Goal: Transaction & Acquisition: Purchase product/service

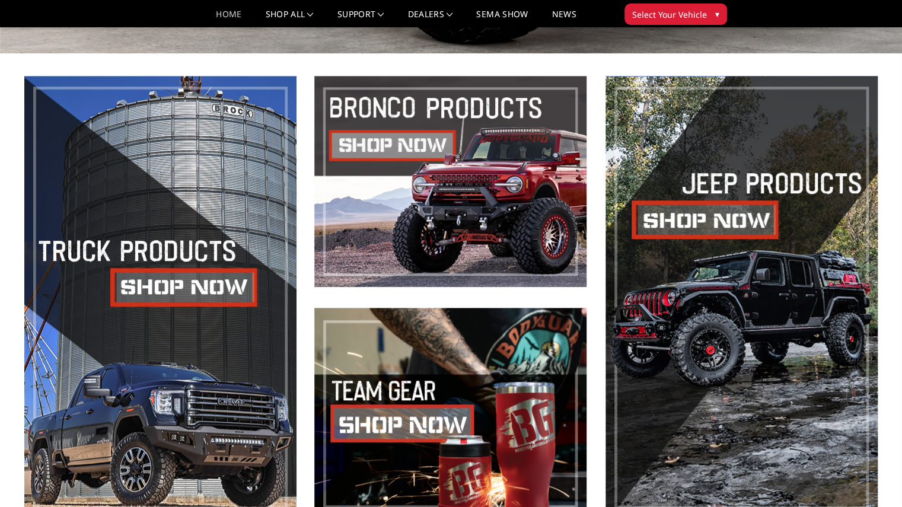
scroll to position [534, 0]
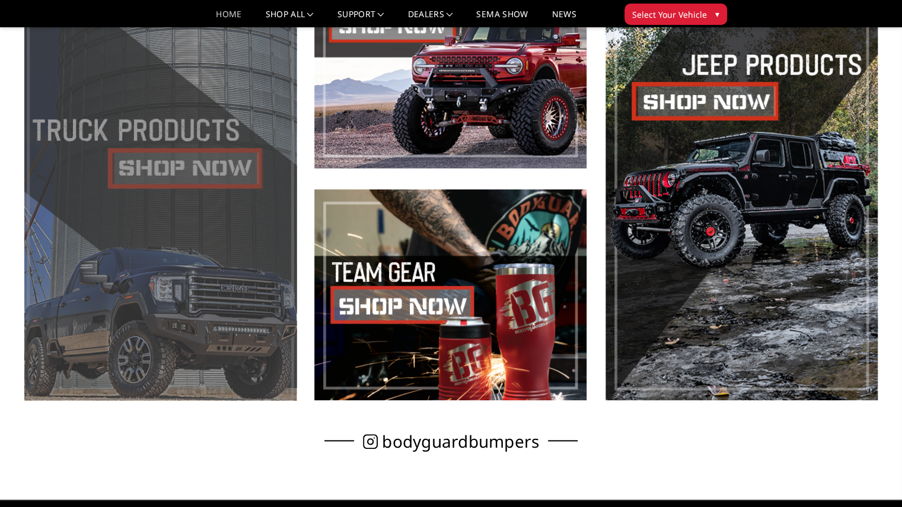
click at [189, 127] on span at bounding box center [160, 178] width 272 height 443
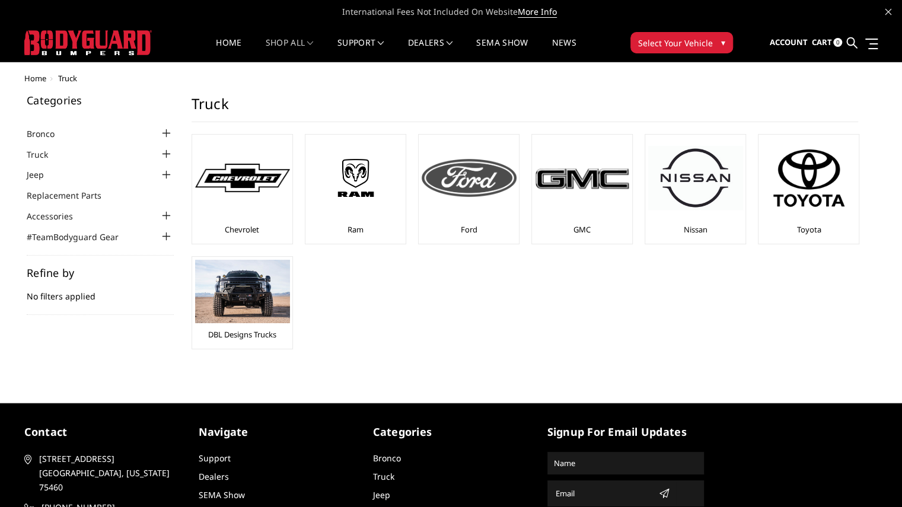
click at [479, 186] on img at bounding box center [468, 178] width 95 height 38
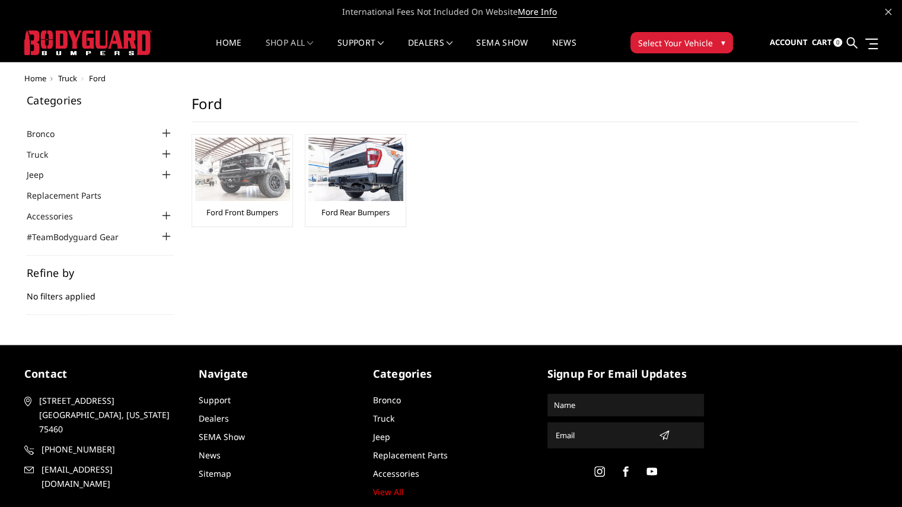
click at [251, 214] on link "Ford Front Bumpers" at bounding box center [242, 212] width 72 height 11
